Goal: Transaction & Acquisition: Book appointment/travel/reservation

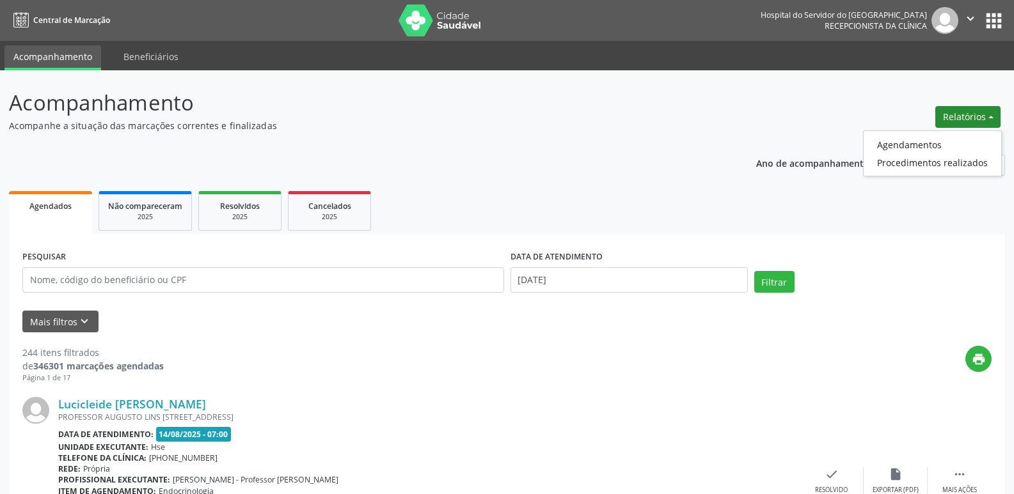
click at [910, 146] on link "Agendamentos" at bounding box center [932, 145] width 138 height 18
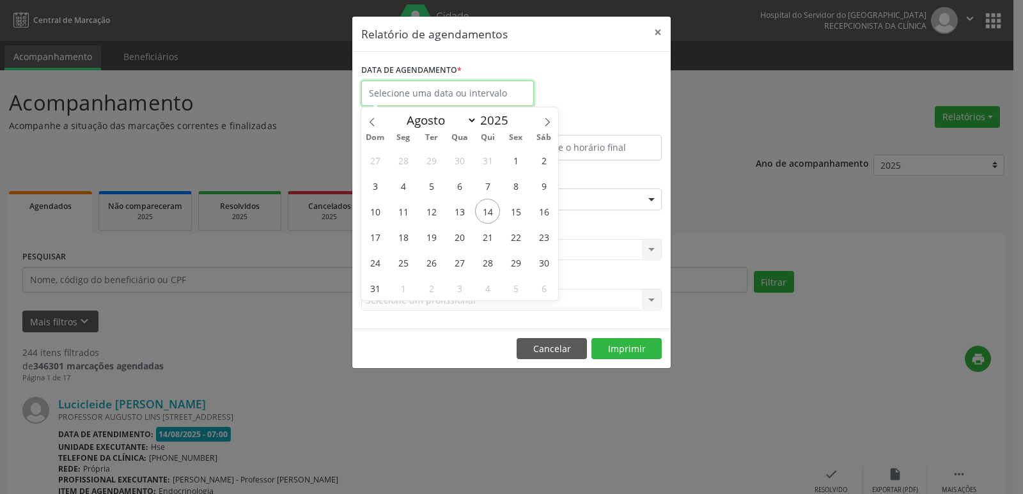
click at [420, 98] on input "text" at bounding box center [447, 94] width 173 height 26
click at [514, 213] on span "15" at bounding box center [515, 211] width 25 height 25
type input "[DATE]"
click at [514, 213] on span "15" at bounding box center [515, 211] width 25 height 25
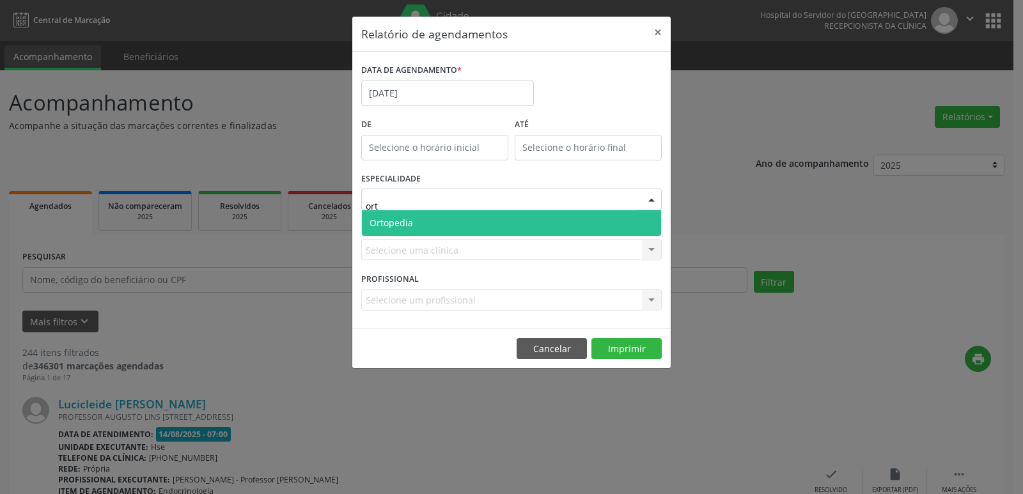
type input "orto"
click at [446, 218] on span "Ortopedia" at bounding box center [511, 223] width 299 height 26
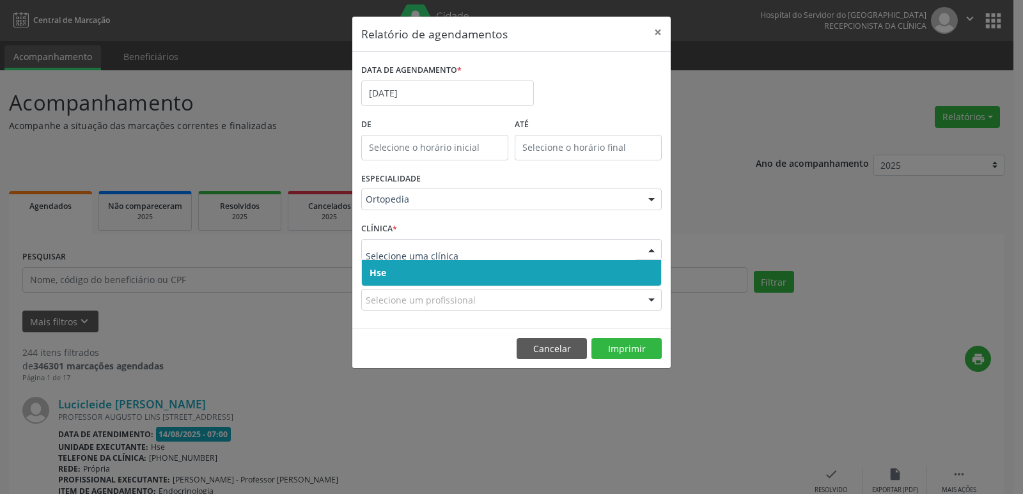
click at [404, 280] on span "Hse" at bounding box center [511, 273] width 299 height 26
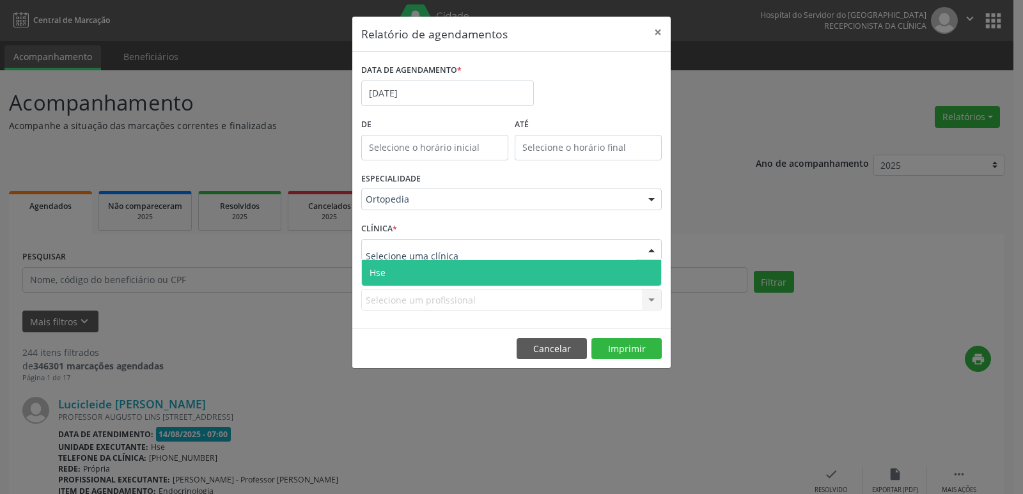
click at [420, 277] on span "Hse" at bounding box center [511, 273] width 299 height 26
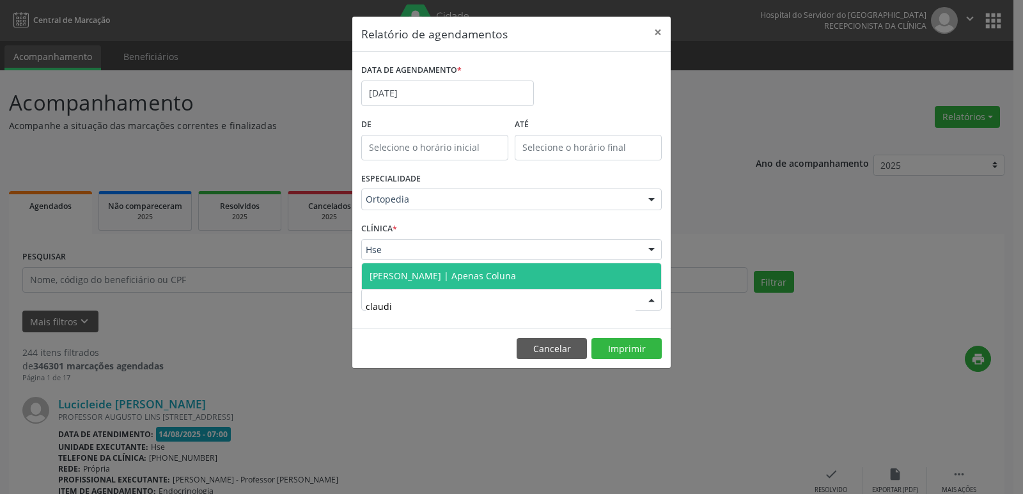
type input "[PERSON_NAME]"
click at [516, 280] on span "[PERSON_NAME] | Apenas Coluna" at bounding box center [443, 276] width 146 height 12
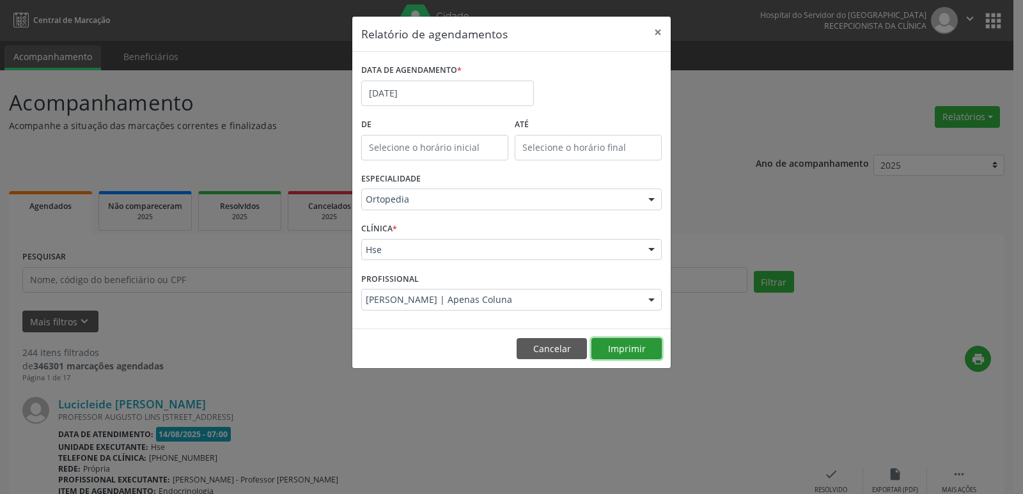
click at [633, 349] on button "Imprimir" at bounding box center [627, 349] width 70 height 22
click at [655, 35] on button "×" at bounding box center [658, 32] width 26 height 31
